Goal: Information Seeking & Learning: Learn about a topic

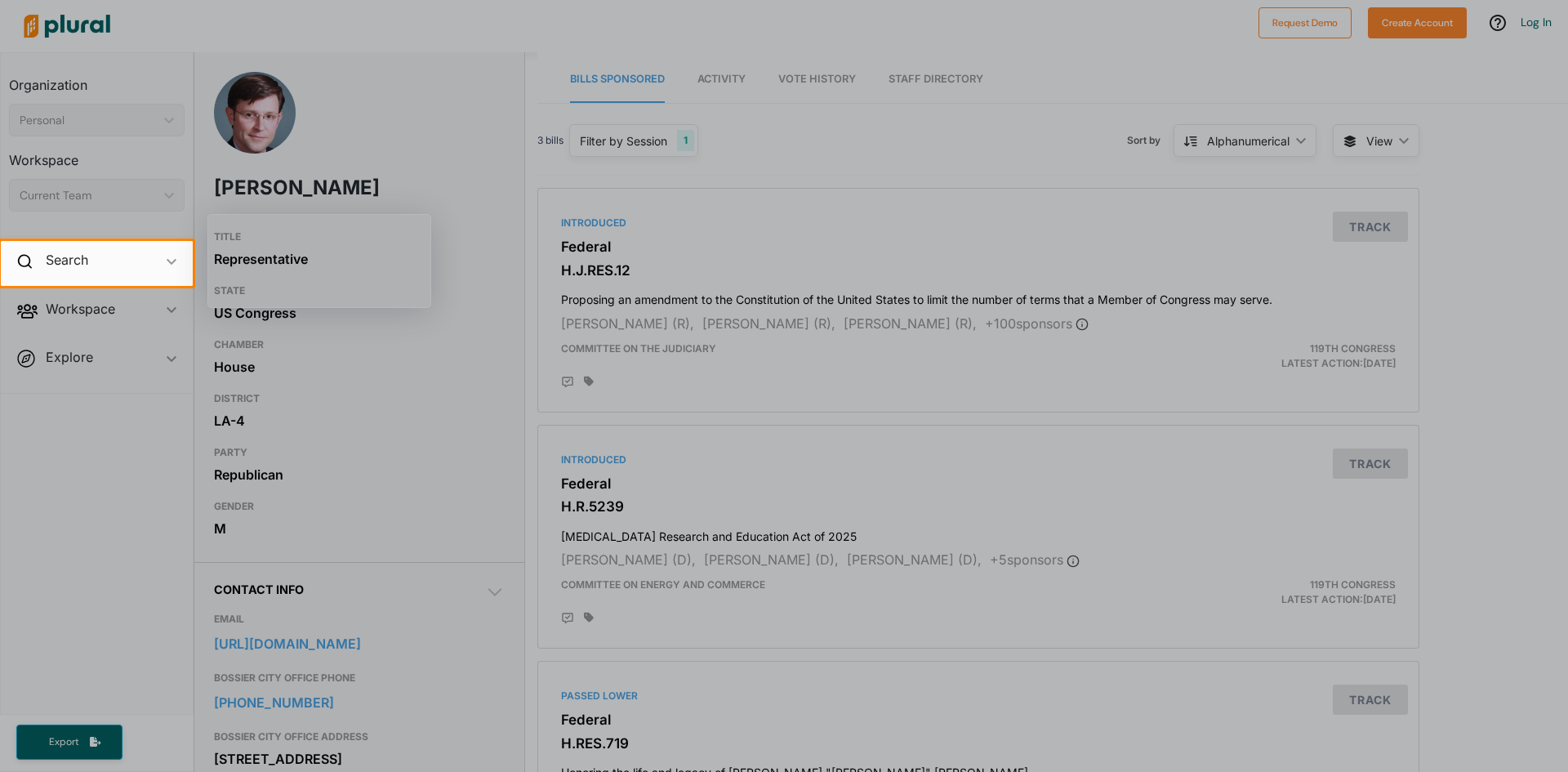
click at [70, 451] on div at bounding box center [784, 529] width 1568 height 486
click at [90, 447] on div at bounding box center [784, 529] width 1568 height 486
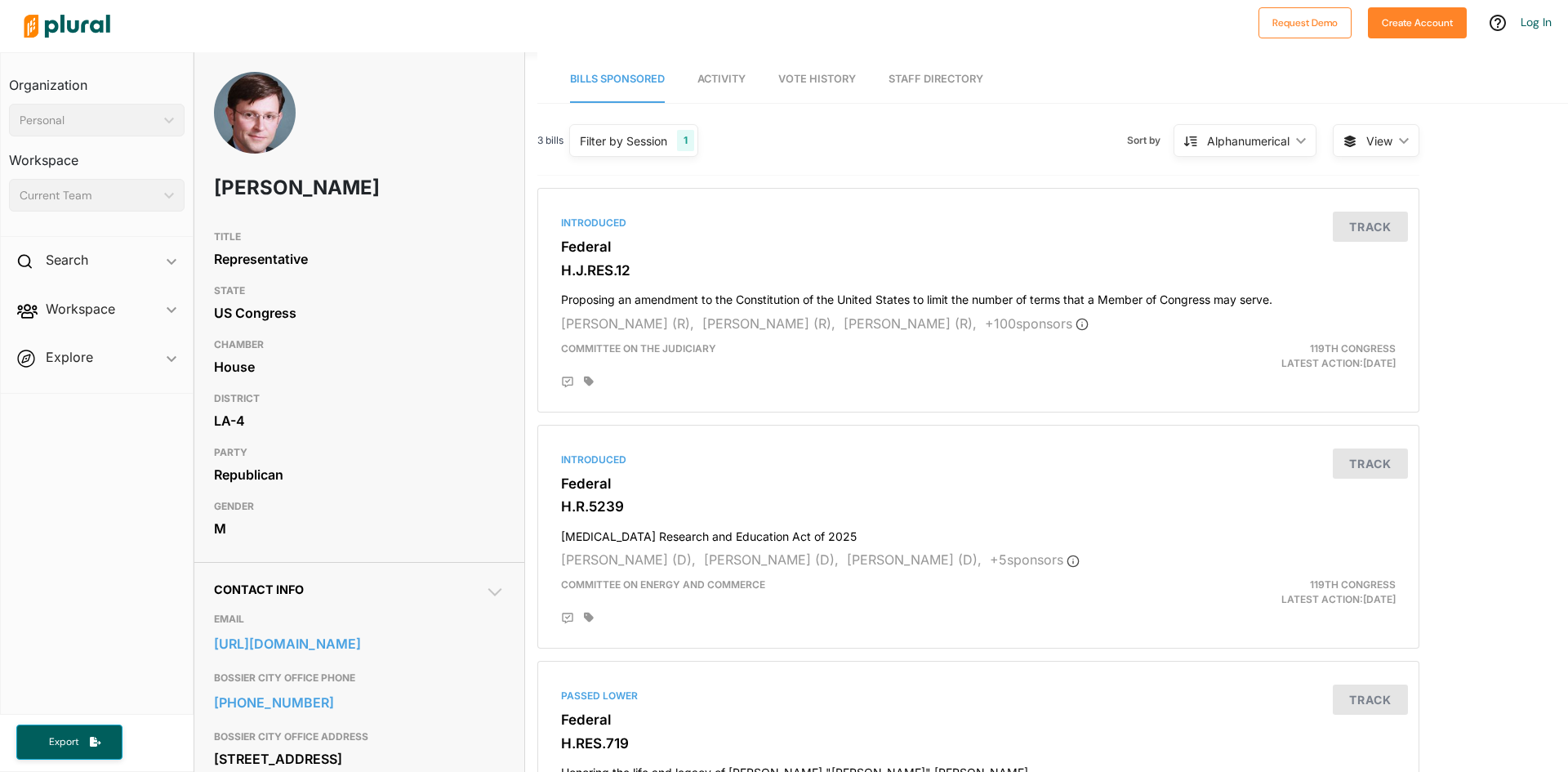
click at [405, 228] on h3 "TITLE" at bounding box center [359, 237] width 291 height 20
